Goal: Information Seeking & Learning: Compare options

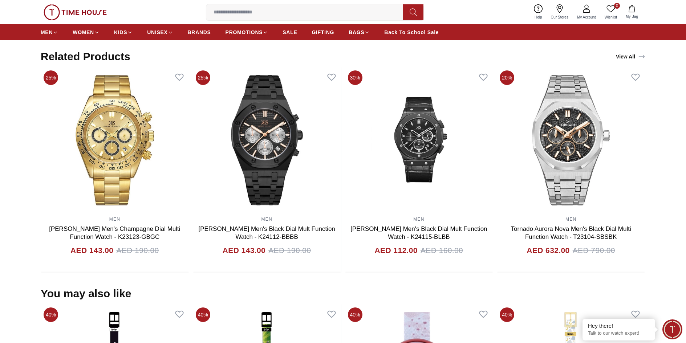
scroll to position [399, 0]
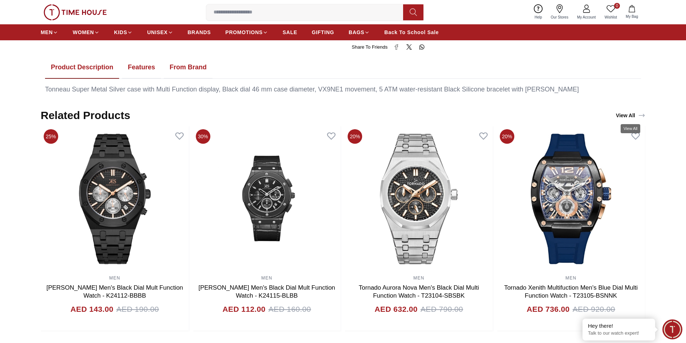
click at [644, 117] on icon "View All" at bounding box center [641, 115] width 7 height 7
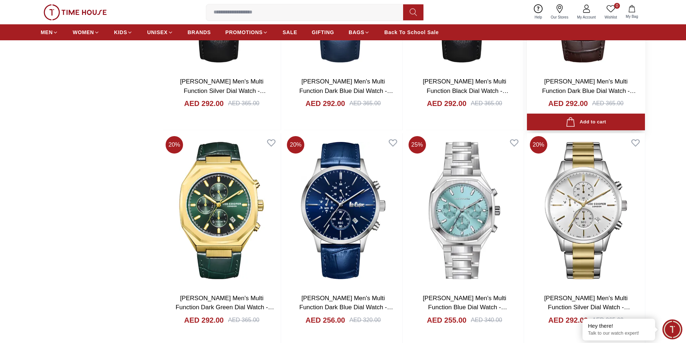
scroll to position [871, 0]
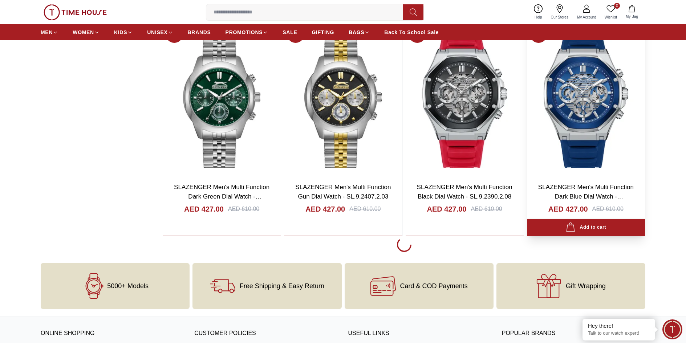
scroll to position [2033, 0]
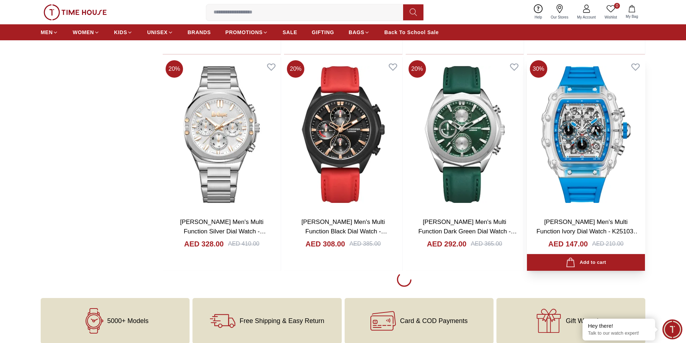
scroll to position [4174, 0]
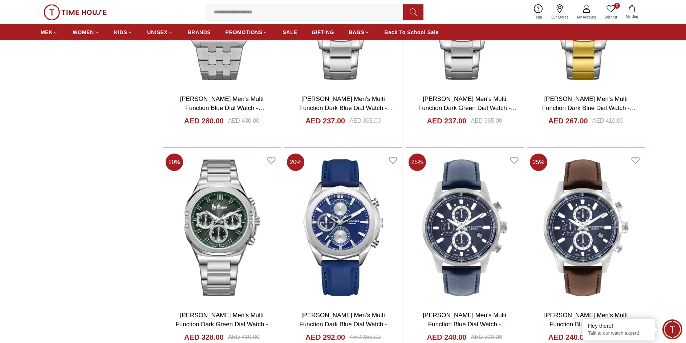
scroll to position [5191, 0]
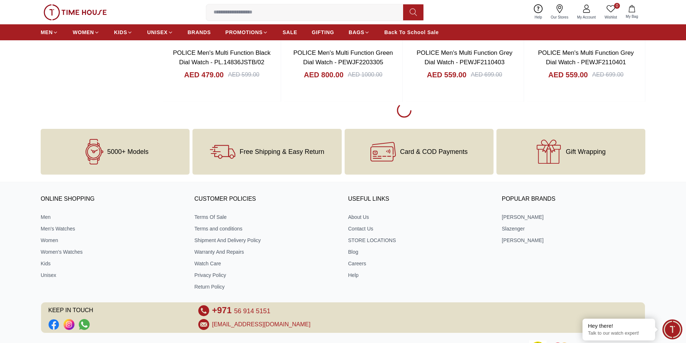
scroll to position [6498, 0]
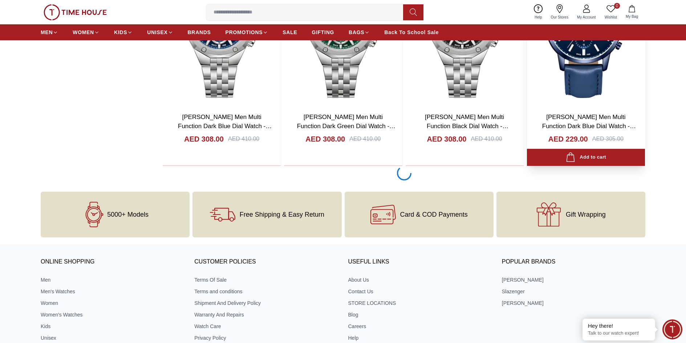
scroll to position [7514, 0]
